Goal: Navigation & Orientation: Find specific page/section

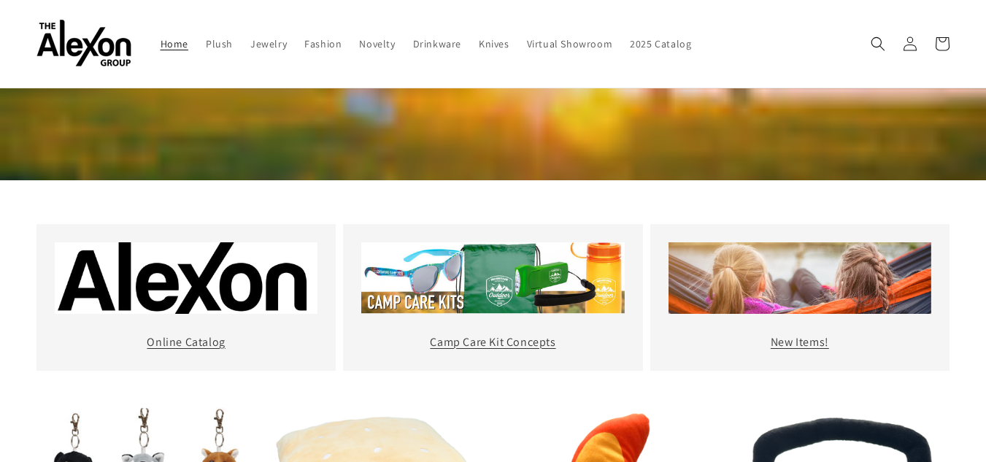
scroll to position [438, 0]
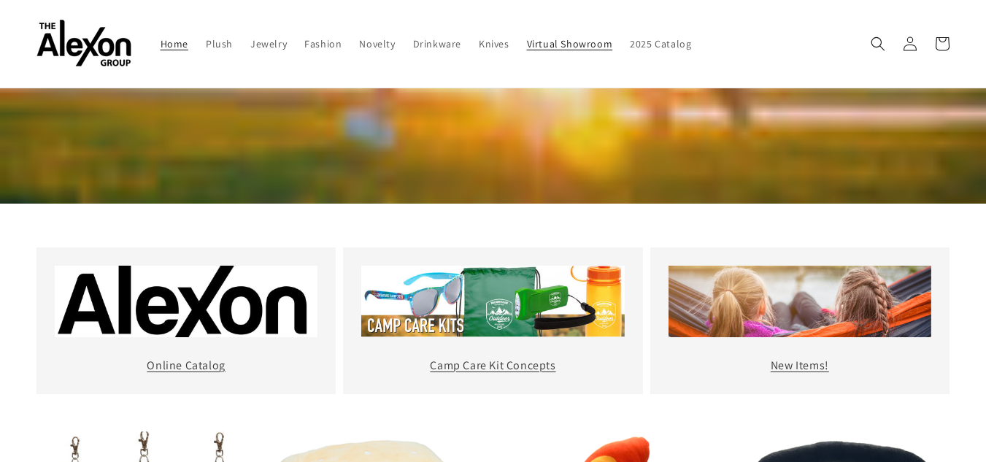
click at [569, 42] on span "Virtual Showroom" at bounding box center [570, 43] width 86 height 13
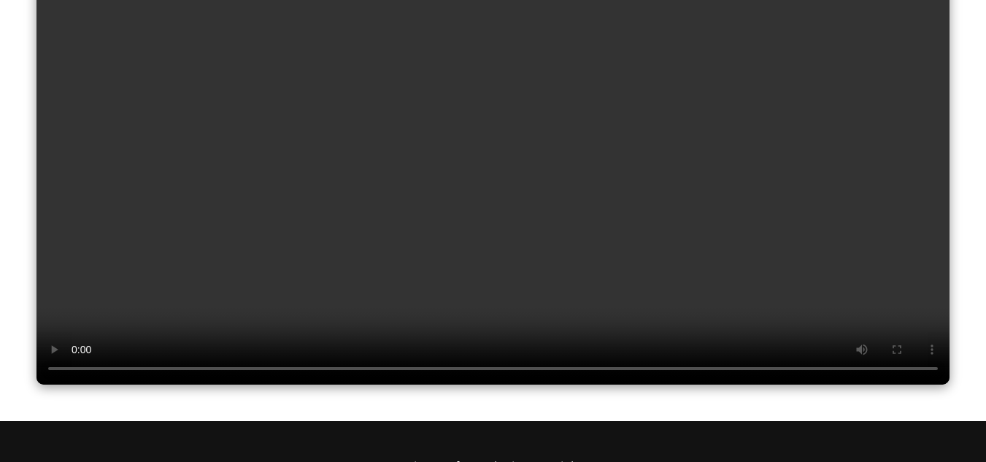
scroll to position [243, 0]
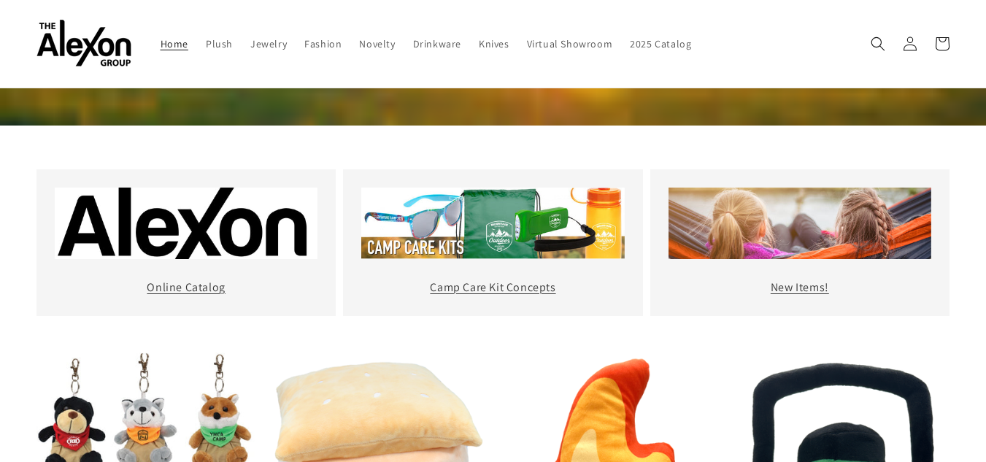
scroll to position [511, 0]
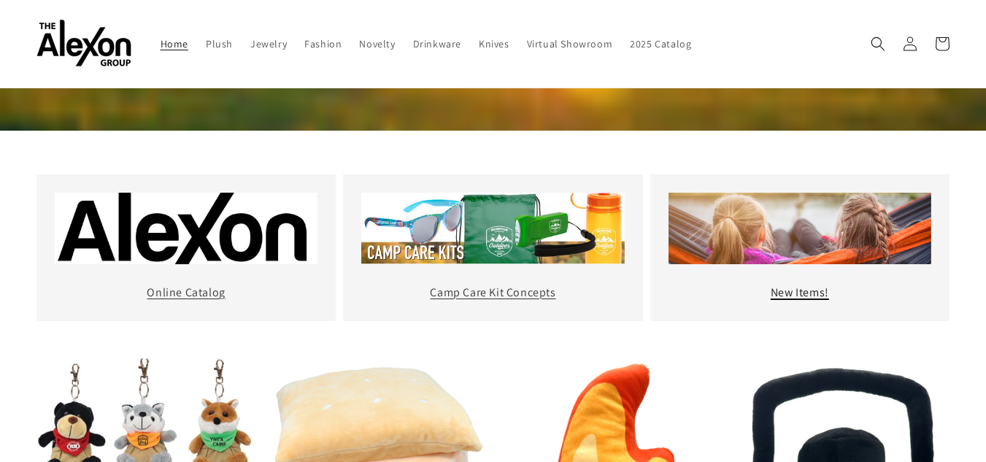
click at [792, 288] on link "New Items!" at bounding box center [800, 292] width 58 height 15
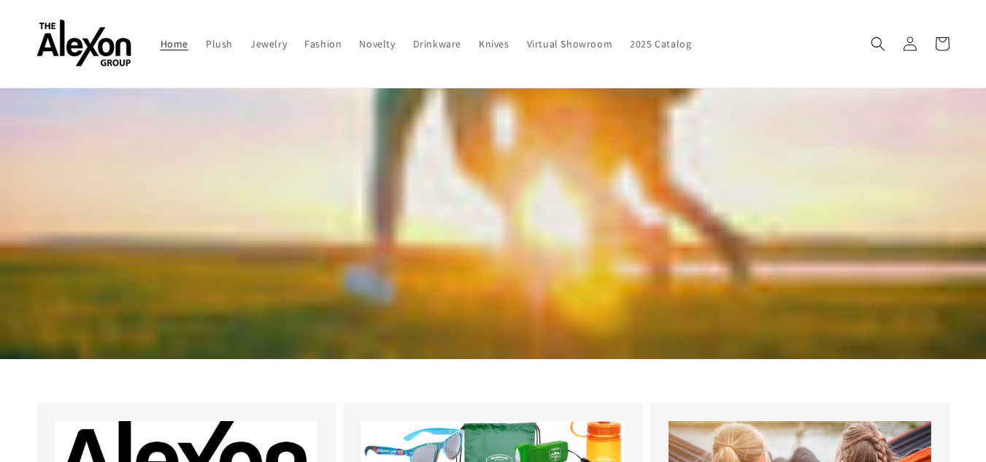
scroll to position [268, 0]
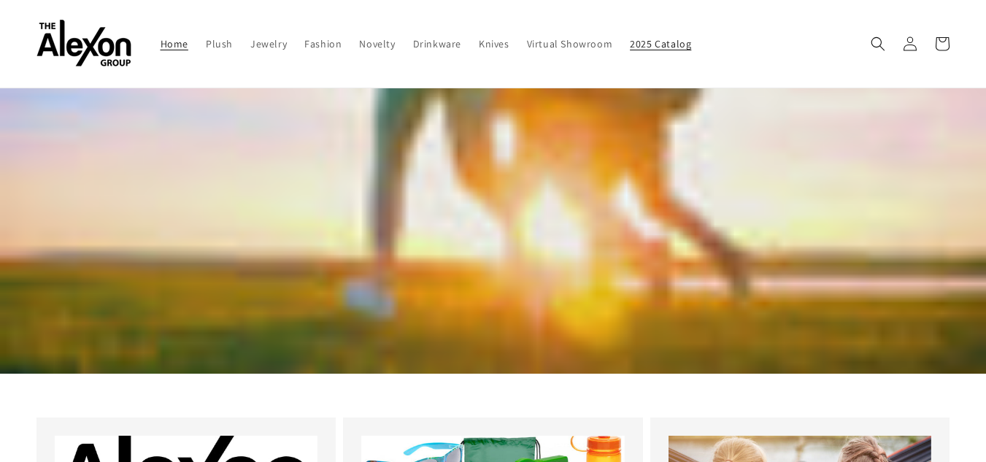
click at [652, 46] on span "2025 Catalog" at bounding box center [660, 43] width 61 height 13
